Goal: Task Accomplishment & Management: Use online tool/utility

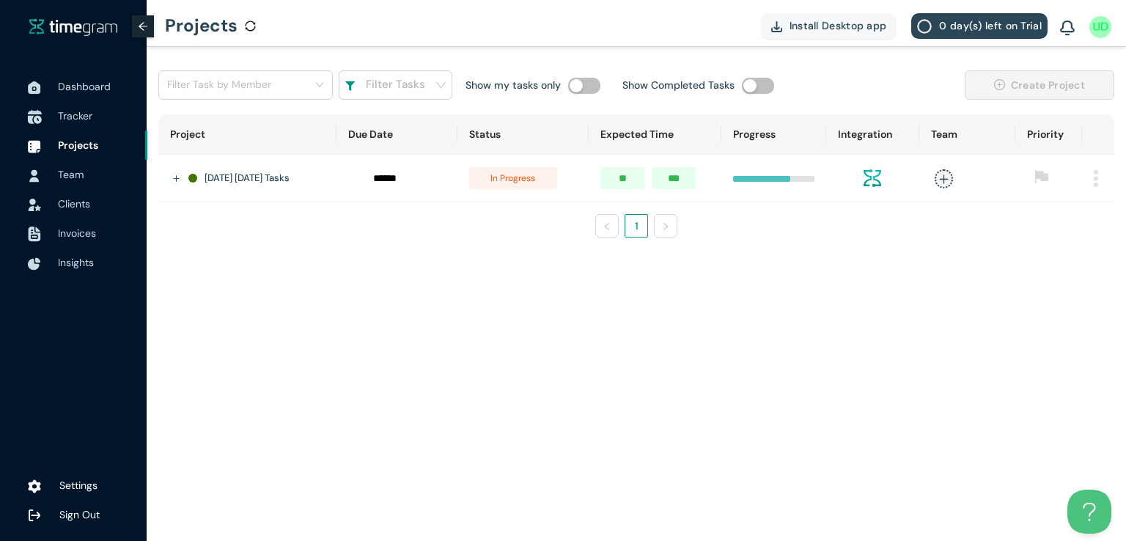
click at [75, 120] on span "Tracker" at bounding box center [75, 115] width 34 height 13
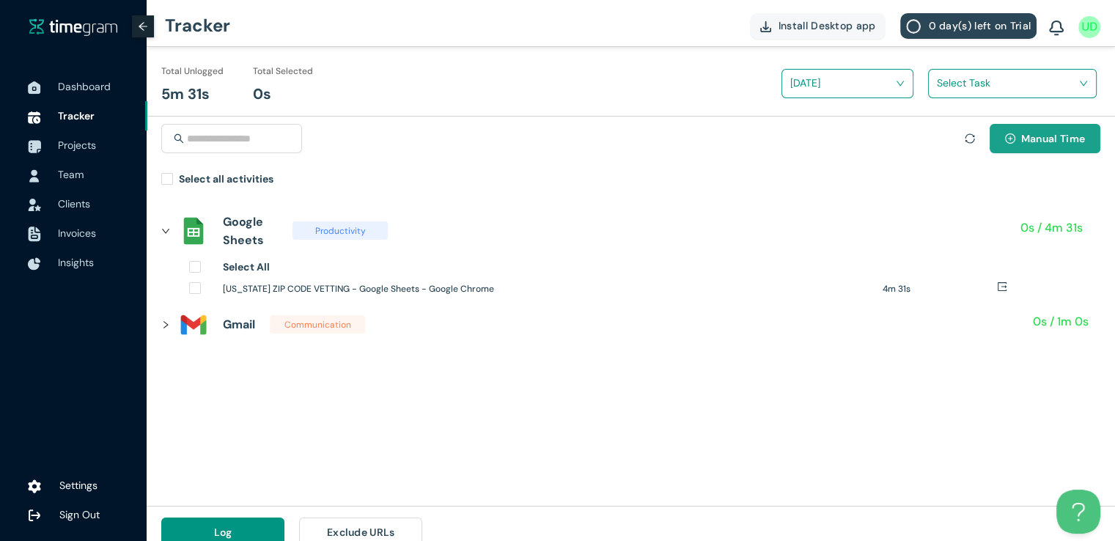
click at [1016, 144] on button "Manual Time" at bounding box center [1044, 138] width 111 height 29
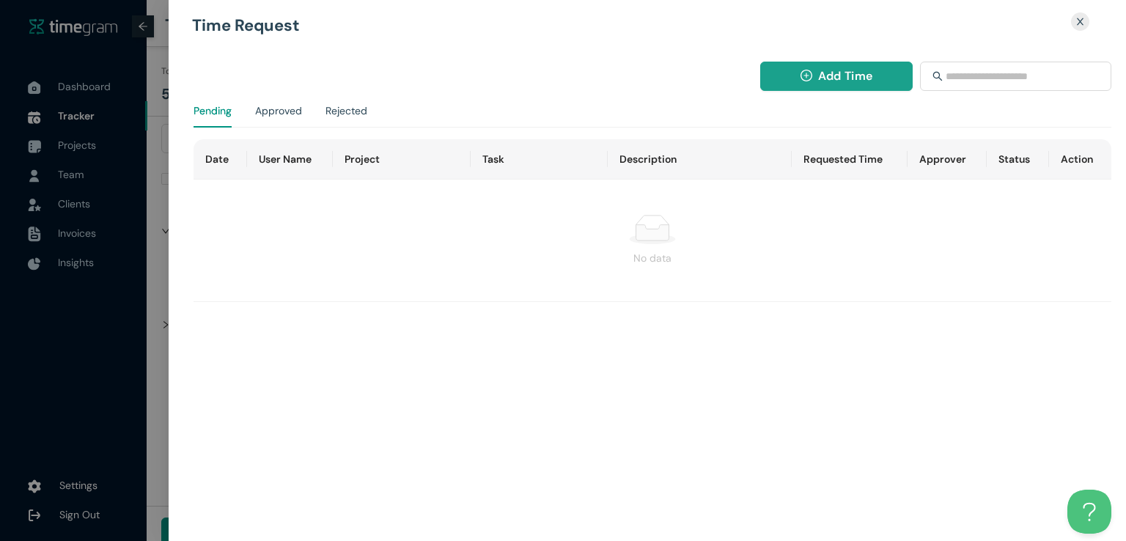
click at [835, 70] on span "Add Time" at bounding box center [845, 76] width 54 height 18
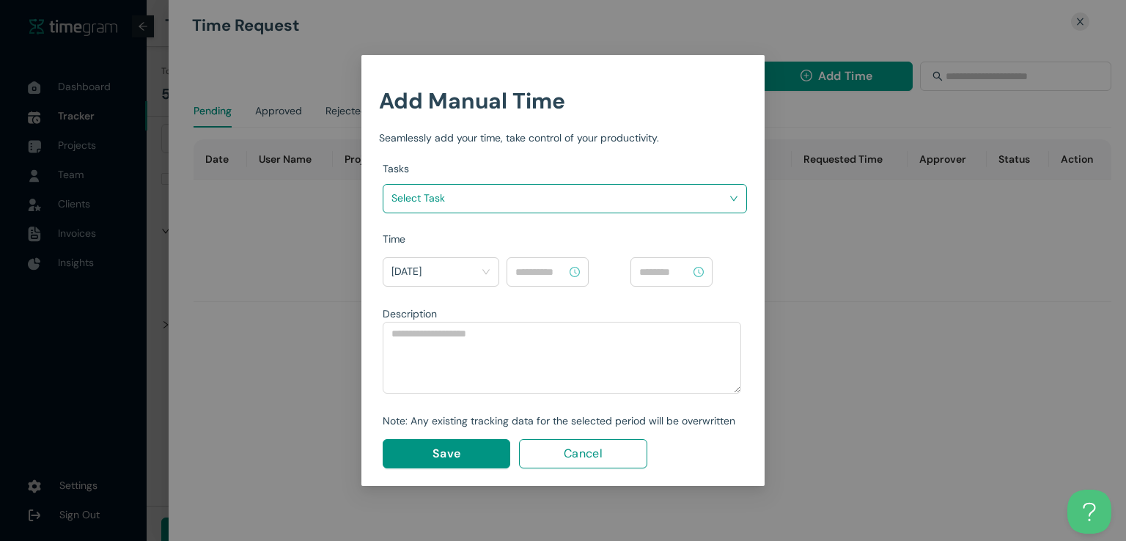
click at [676, 193] on input "search" at bounding box center [559, 198] width 336 height 22
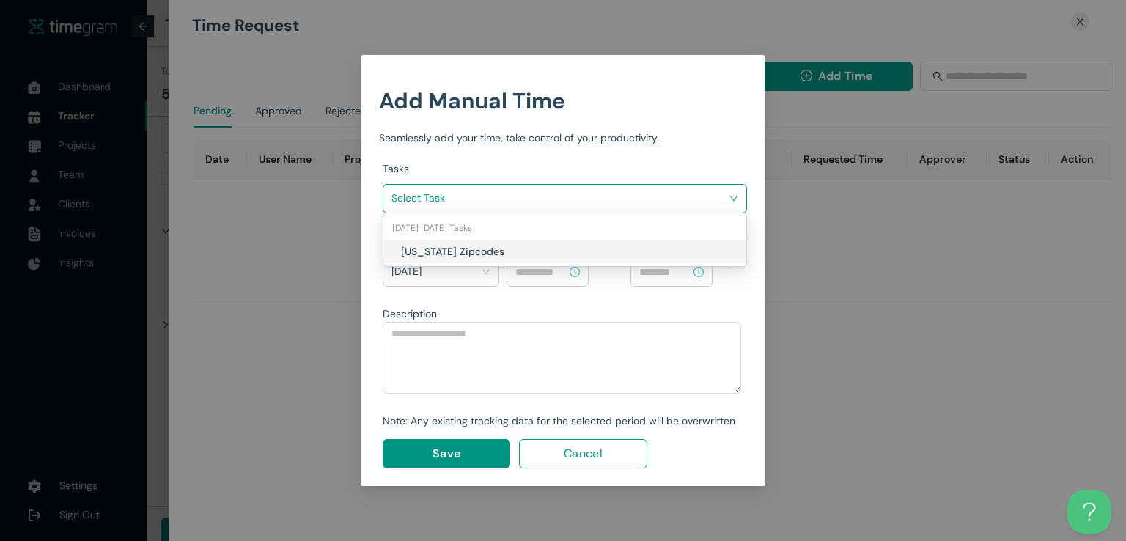
click at [559, 251] on h1 "[US_STATE] Zipcodes" at bounding box center [487, 251] width 172 height 16
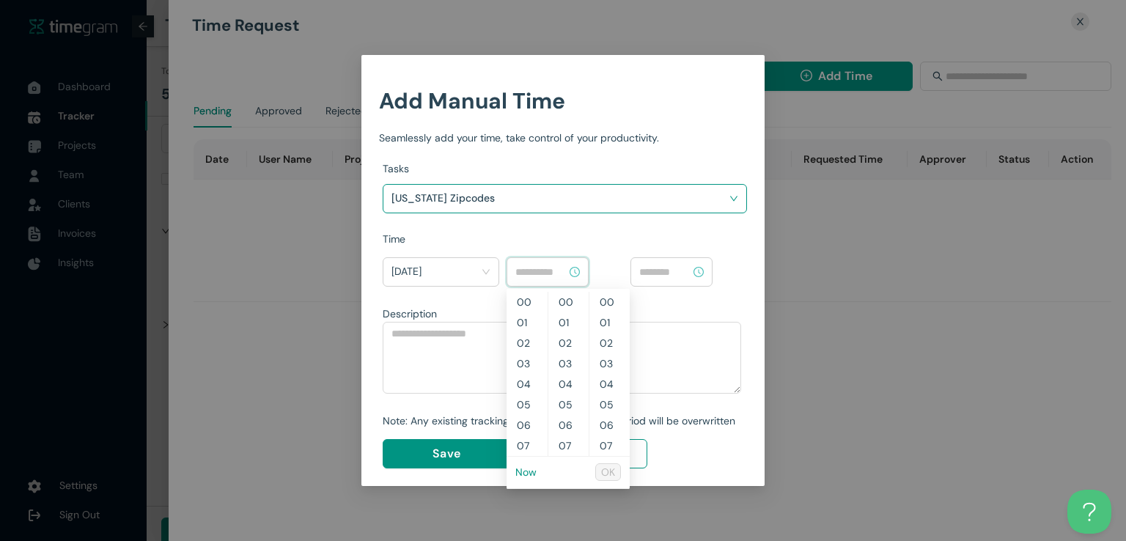
click at [538, 268] on input at bounding box center [540, 272] width 51 height 16
click at [524, 471] on link "Now" at bounding box center [525, 471] width 21 height 13
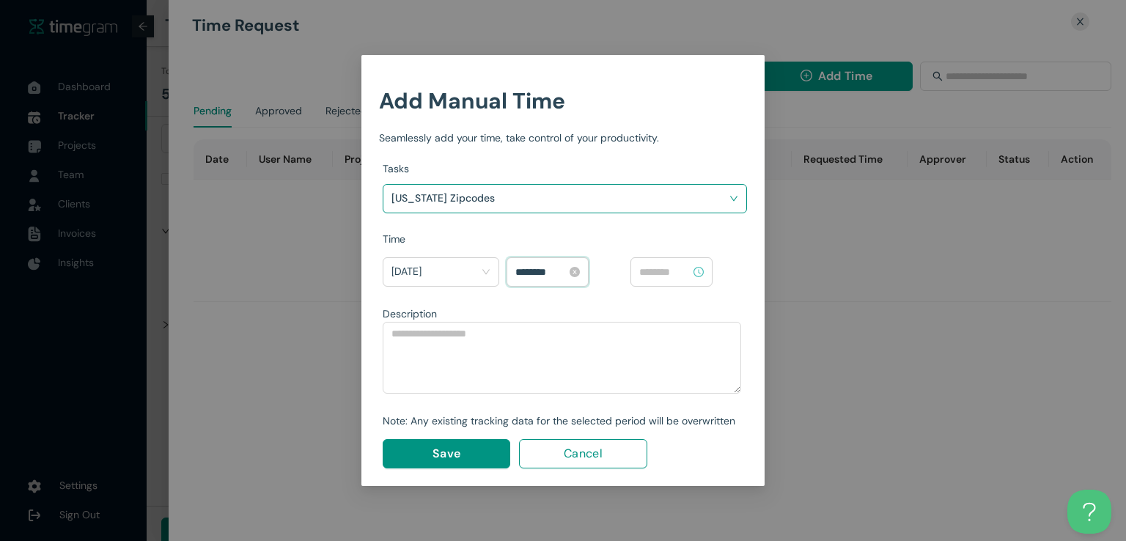
scroll to position [964, 0]
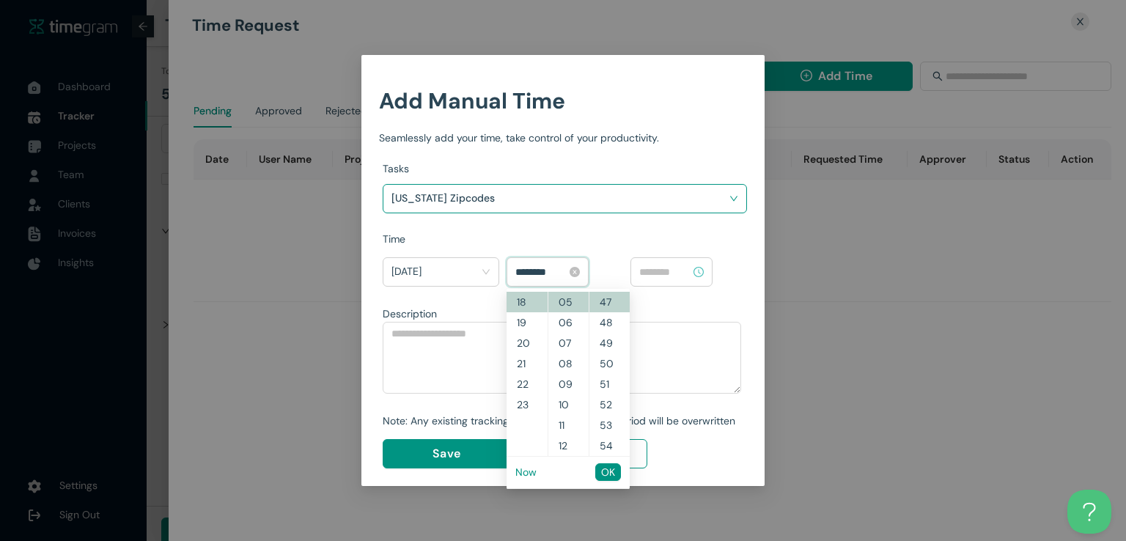
click at [524, 268] on input "********" at bounding box center [540, 272] width 51 height 16
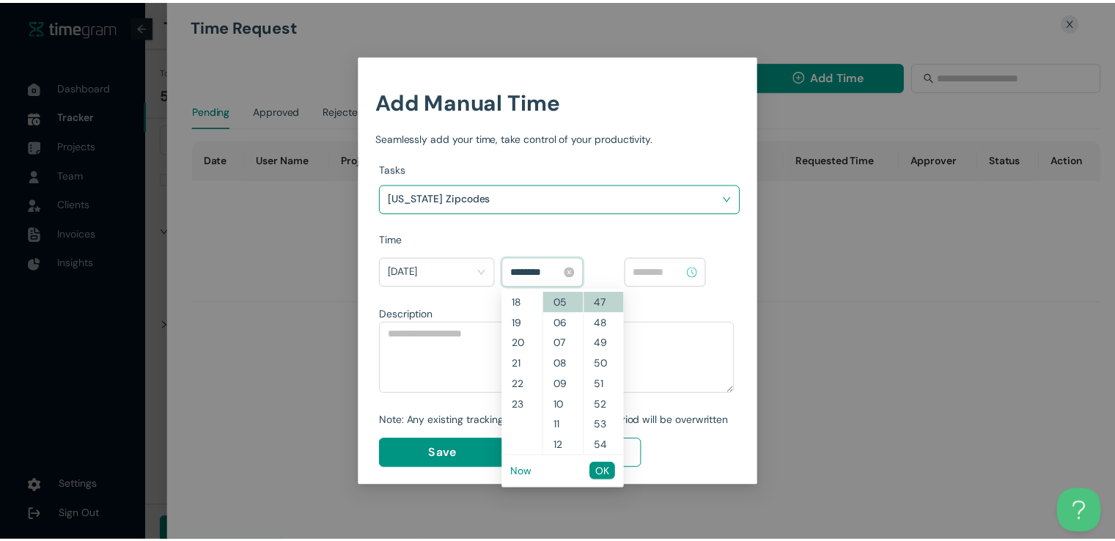
scroll to position [349, 0]
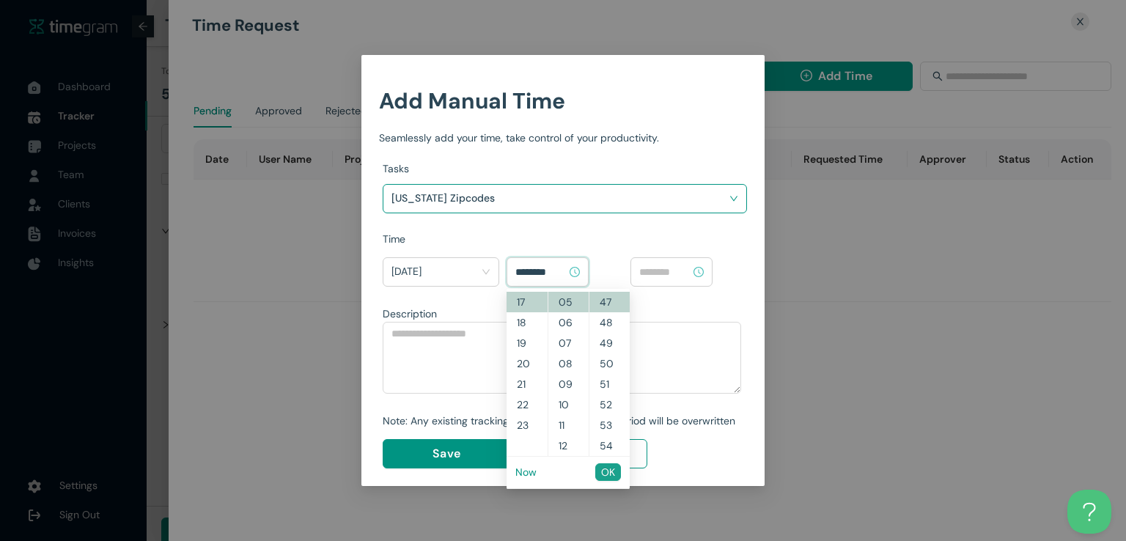
click at [608, 470] on span "OK" at bounding box center [608, 472] width 14 height 16
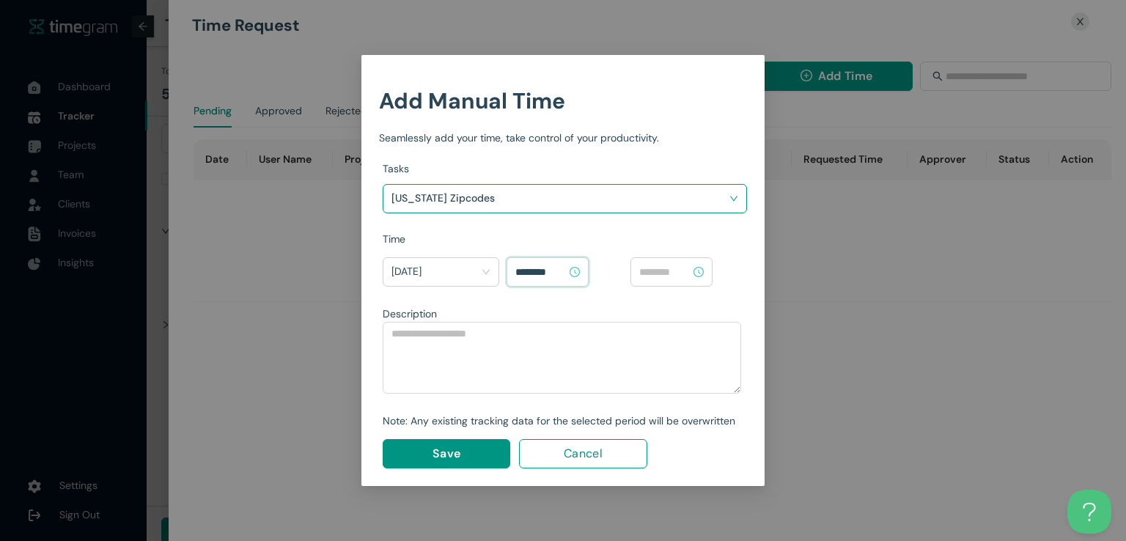
type input "********"
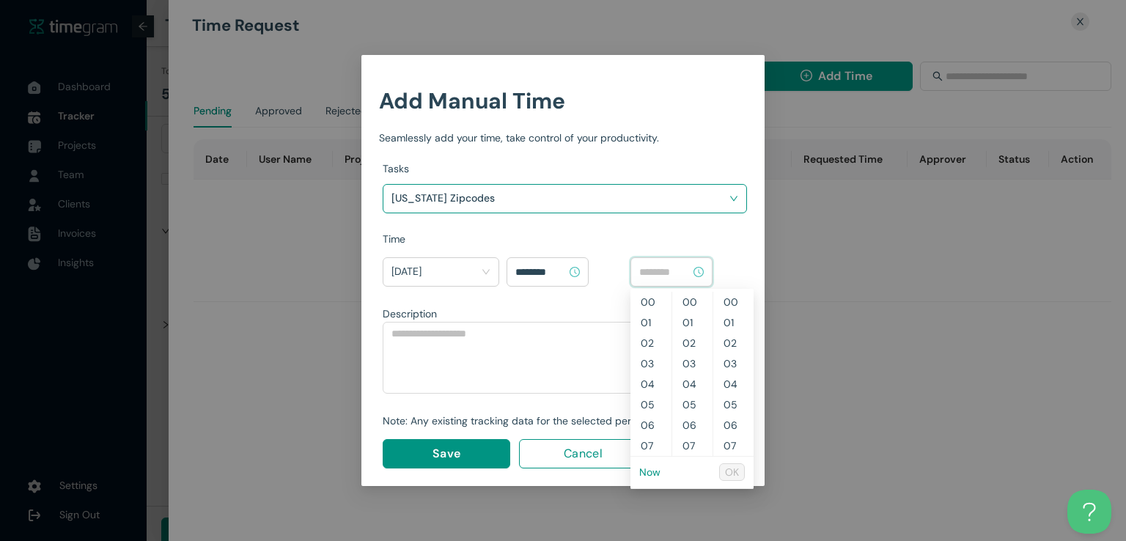
click at [674, 276] on input at bounding box center [664, 272] width 51 height 16
click at [648, 473] on link "Now" at bounding box center [649, 471] width 21 height 13
type input "********"
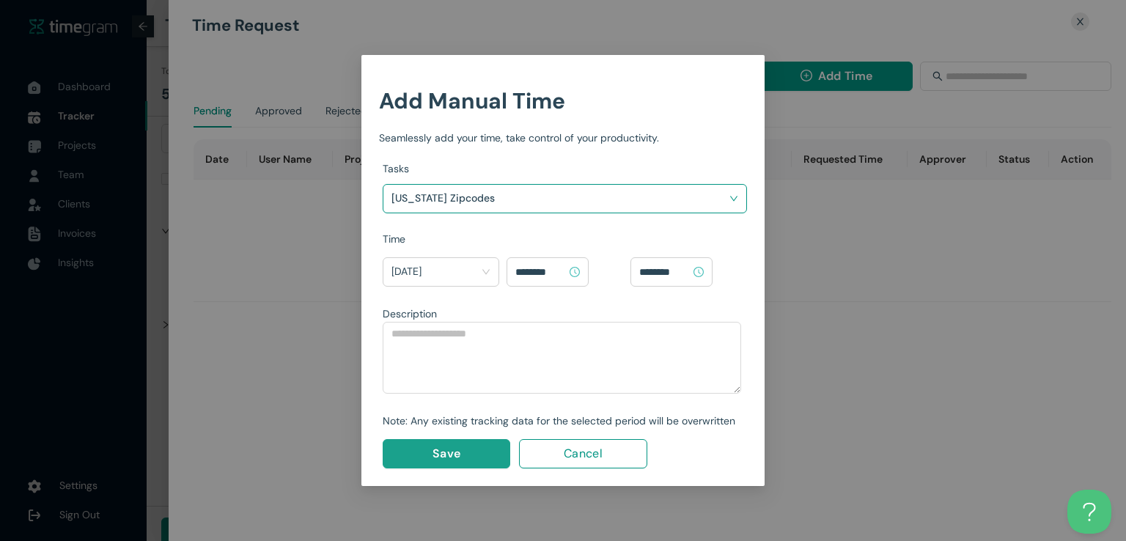
click at [460, 449] on button "Save" at bounding box center [447, 453] width 128 height 29
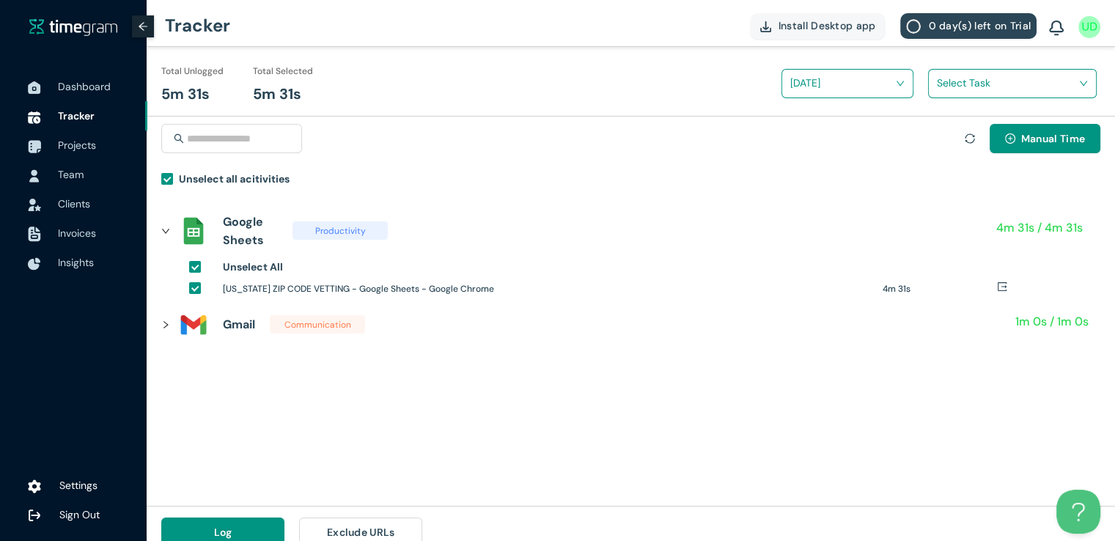
click at [966, 86] on input "search" at bounding box center [1007, 83] width 141 height 22
click at [941, 127] on div "[US_STATE] Zipcodes" at bounding box center [1012, 136] width 167 height 23
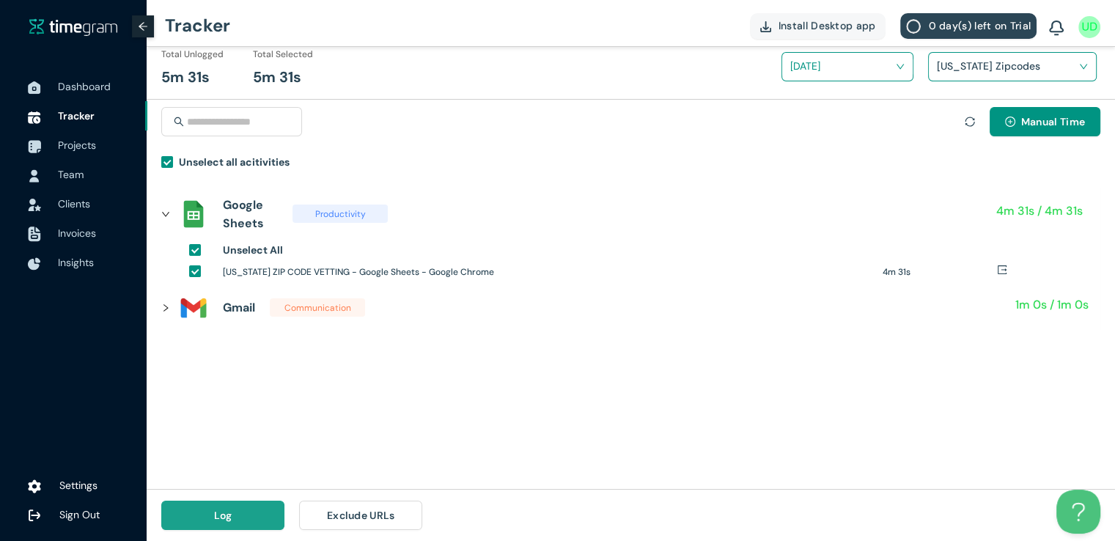
click at [211, 509] on button "Log" at bounding box center [222, 515] width 123 height 29
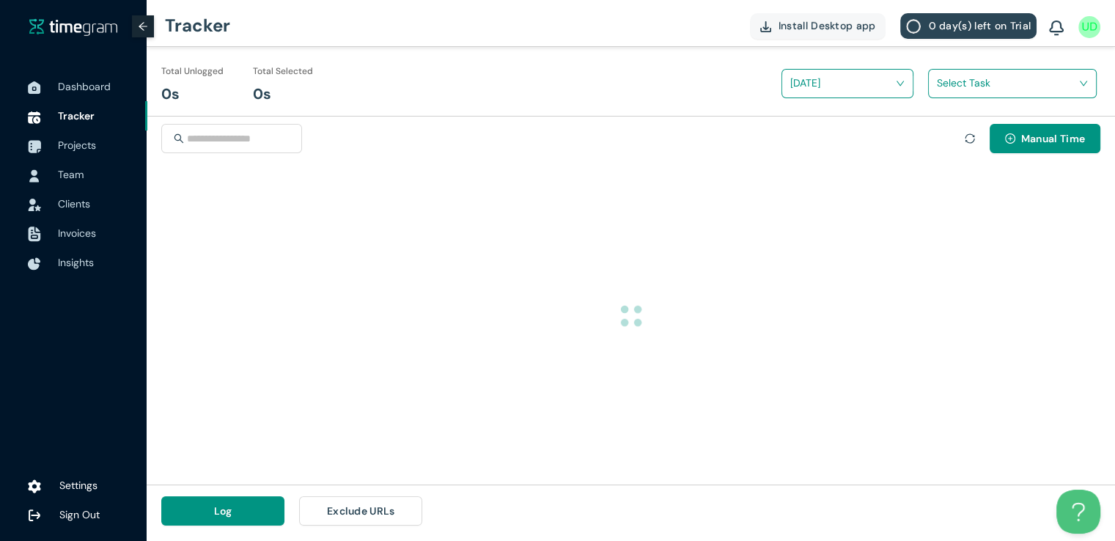
scroll to position [0, 0]
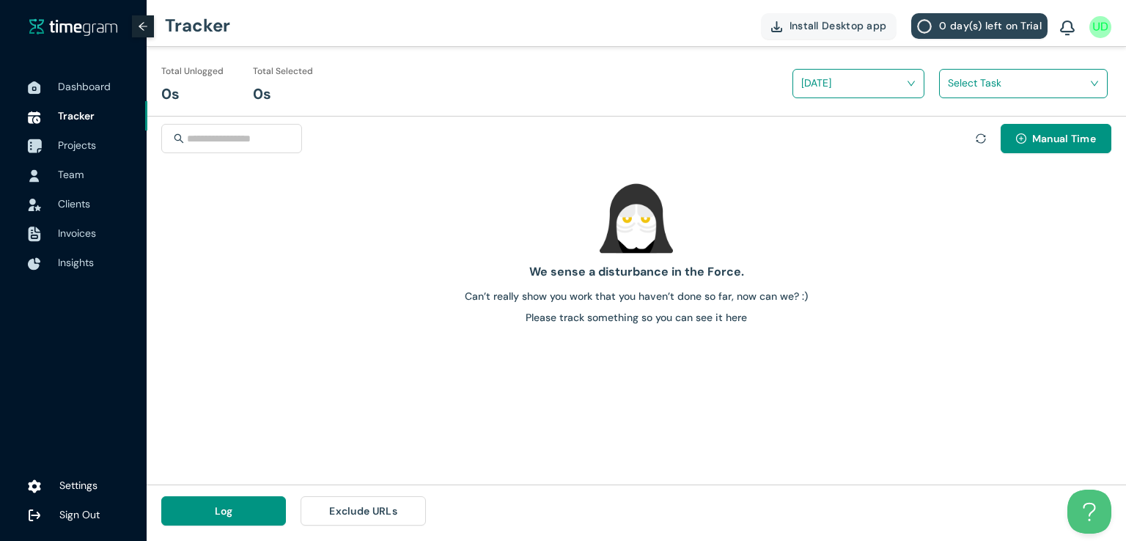
click at [88, 142] on span "Projects" at bounding box center [77, 145] width 38 height 13
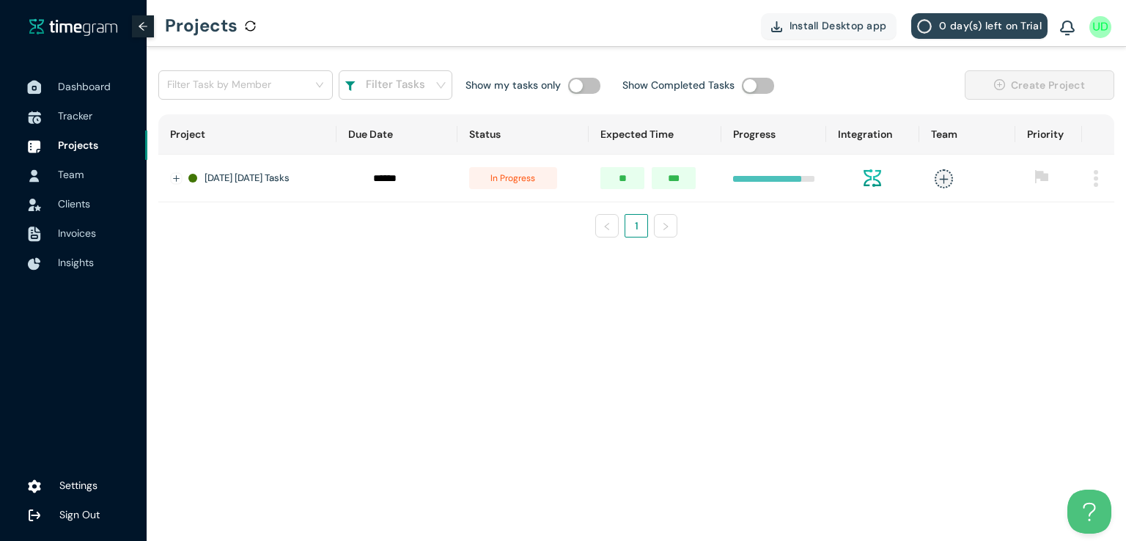
click at [91, 83] on span "Dashboard" at bounding box center [84, 86] width 53 height 13
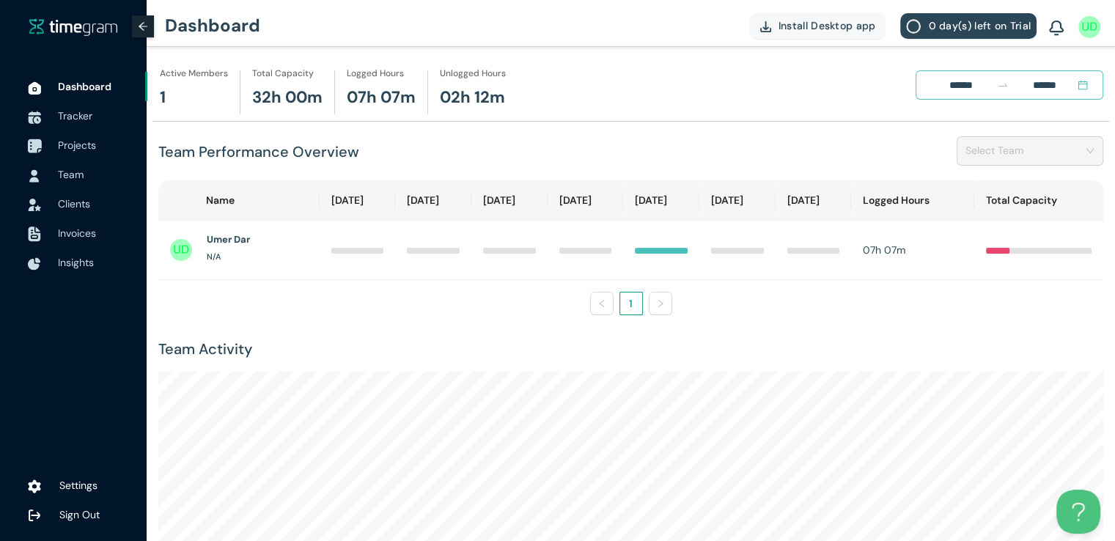
click at [89, 144] on span "Projects" at bounding box center [77, 145] width 38 height 13
